Goal: Check status

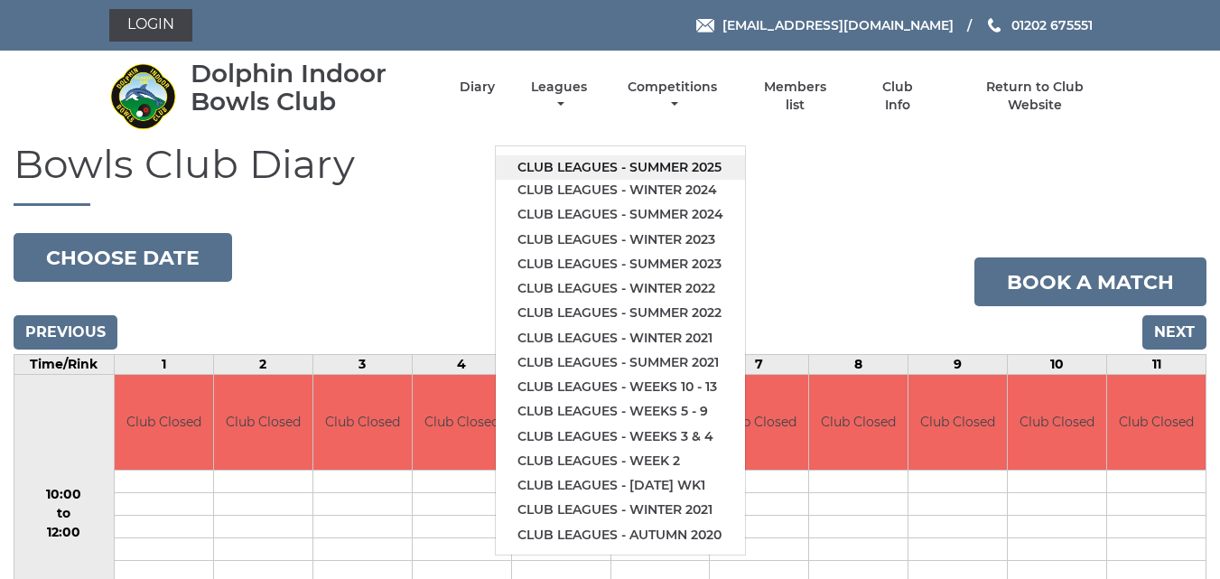
click at [575, 162] on link "Club leagues - Summer 2025" at bounding box center [620, 167] width 249 height 24
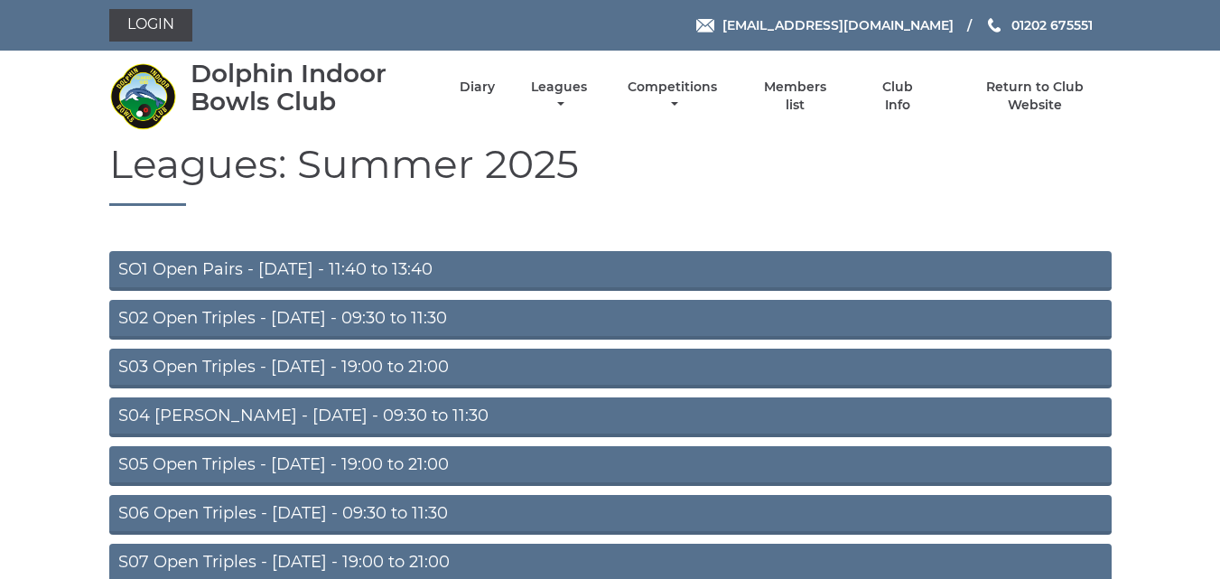
click at [575, 162] on h1 "Leagues: Summer 2025" at bounding box center [610, 174] width 1002 height 64
click at [366, 365] on link "S03 Open Triples - [DATE] - 19:00 to 21:00" at bounding box center [610, 369] width 1002 height 40
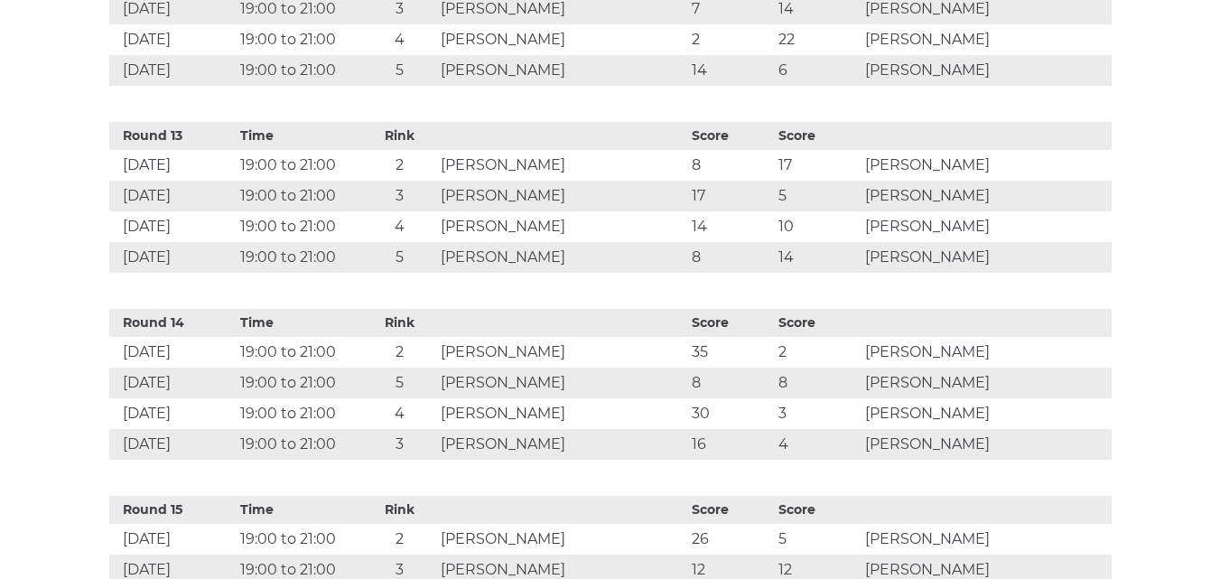
scroll to position [2759, 0]
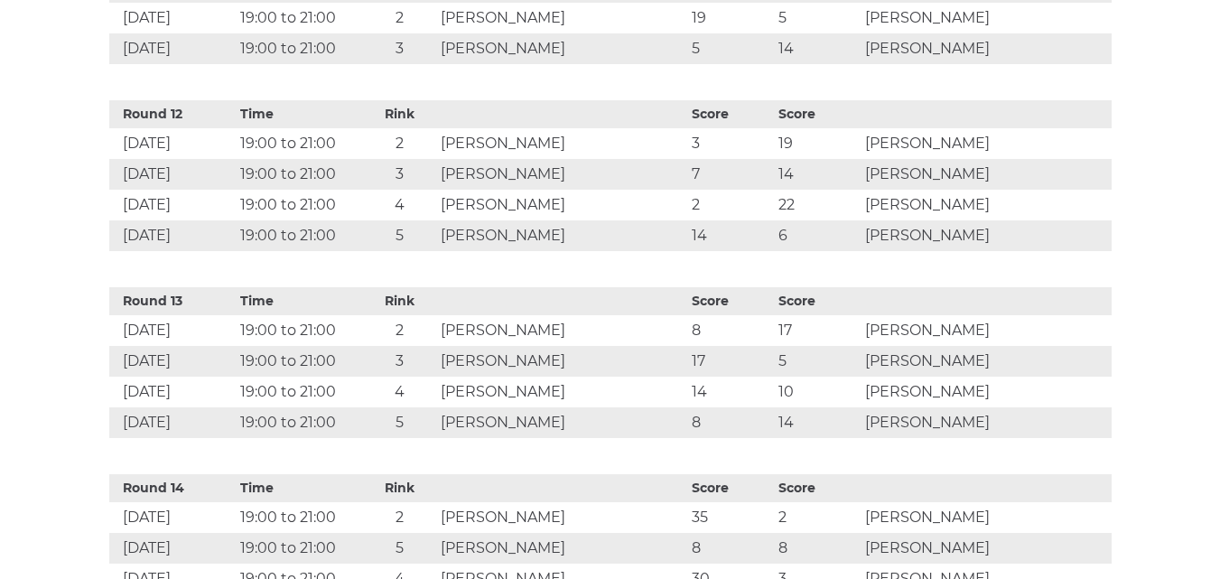
drag, startPoint x: 1190, startPoint y: 388, endPoint x: 1186, endPoint y: 353, distance: 35.5
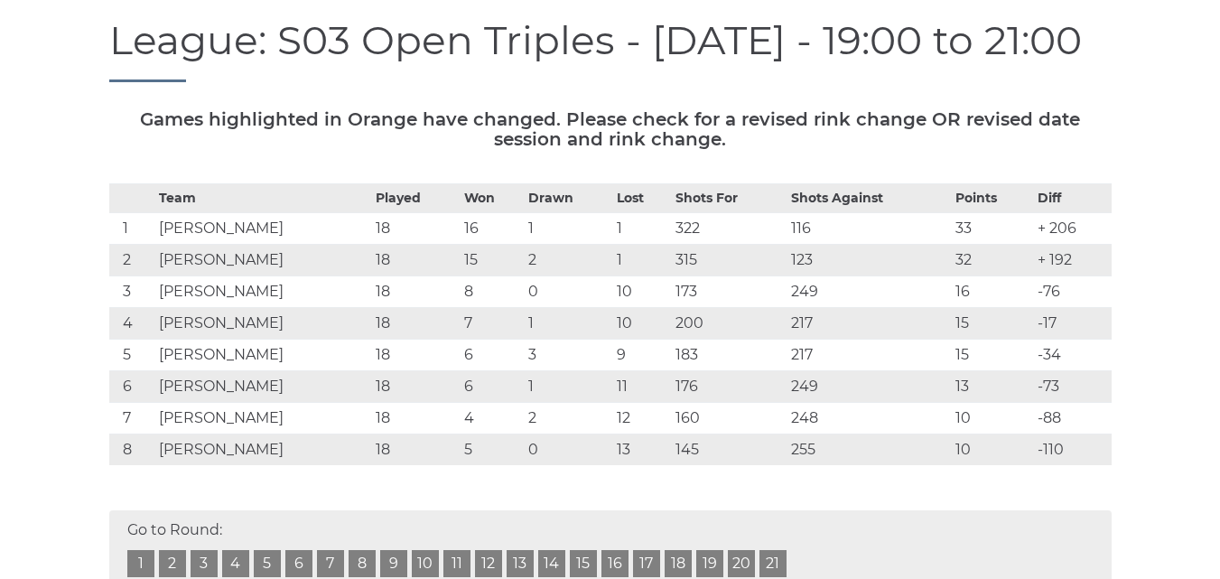
scroll to position [197, 0]
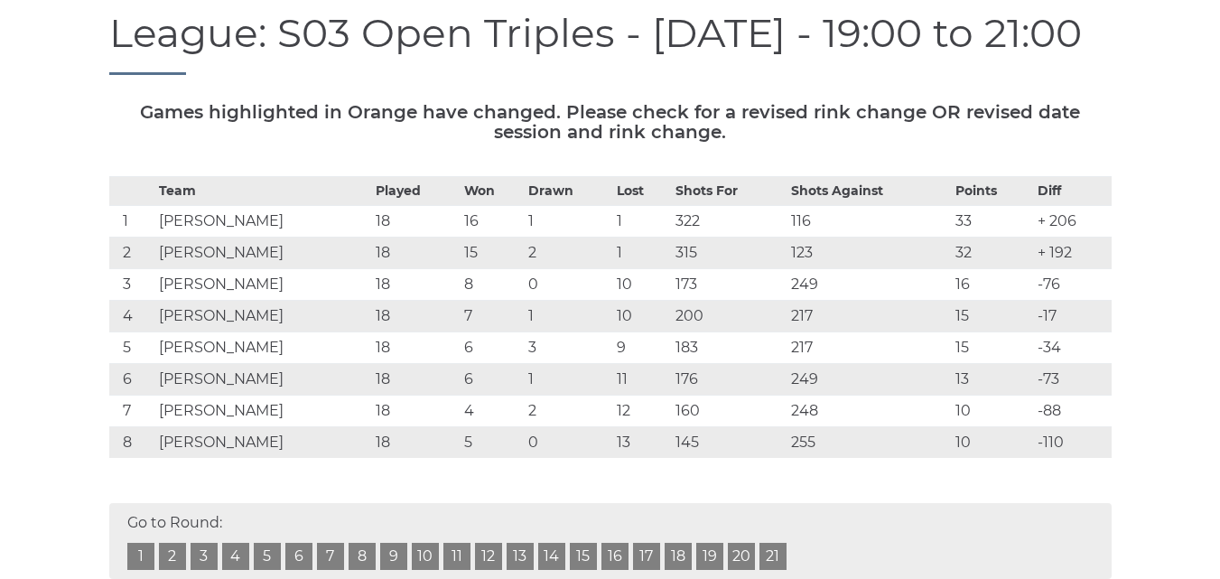
drag, startPoint x: 1207, startPoint y: 104, endPoint x: 1220, endPoint y: 79, distance: 27.5
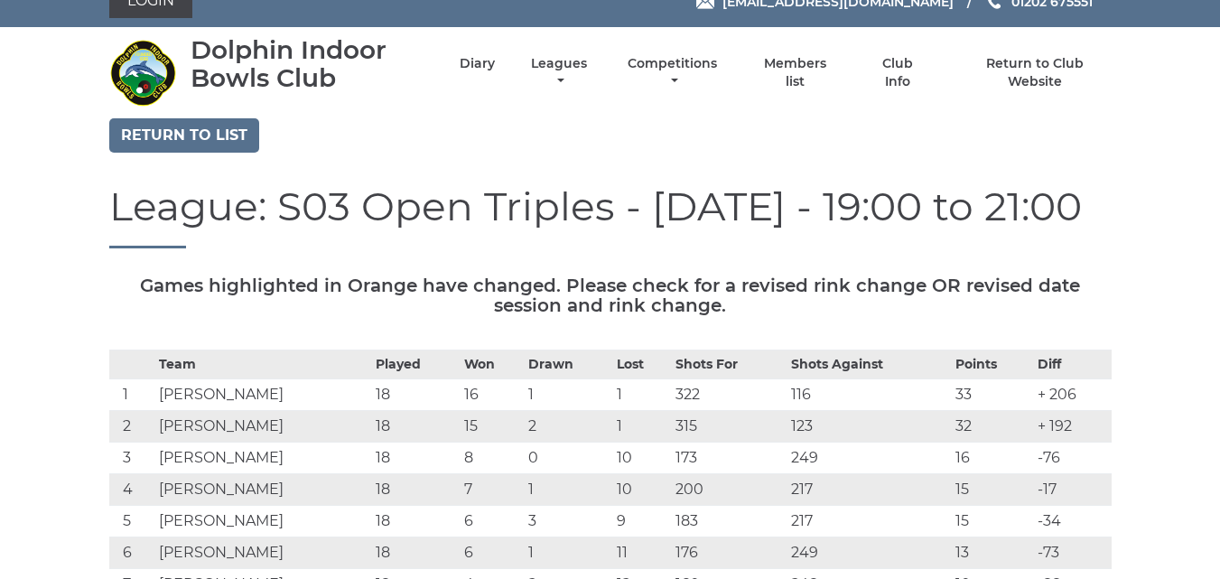
scroll to position [0, 0]
